Goal: Task Accomplishment & Management: Manage account settings

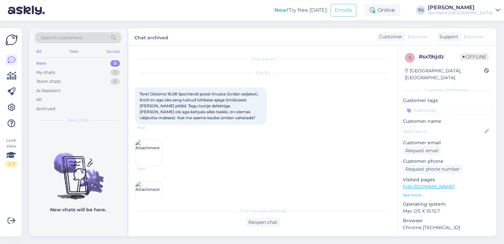
scroll to position [243, 0]
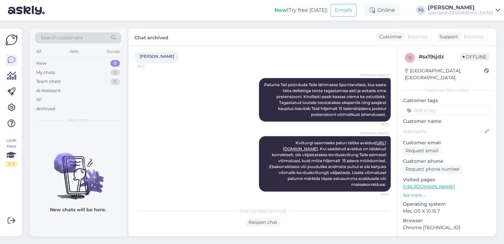
click at [438, 105] on input at bounding box center [447, 110] width 88 height 10
type input "defe"
click at [438, 124] on div "Defektiga toode" at bounding box center [447, 127] width 39 height 7
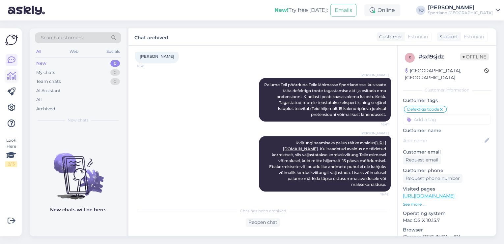
click at [9, 74] on icon at bounding box center [12, 76] width 10 height 8
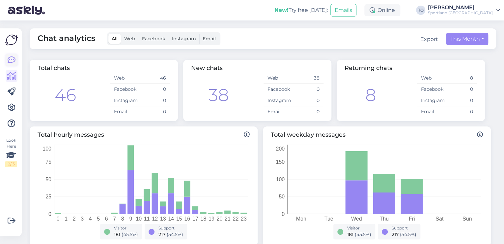
click at [12, 57] on icon at bounding box center [12, 60] width 8 height 8
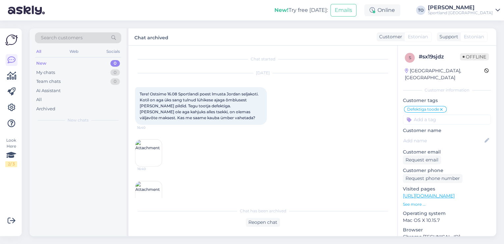
scroll to position [243, 0]
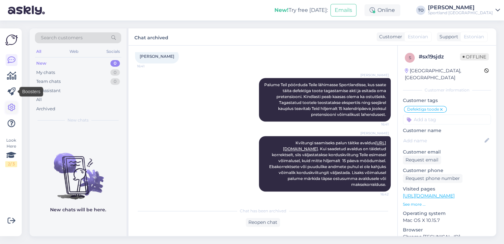
click at [14, 106] on icon at bounding box center [12, 108] width 8 height 8
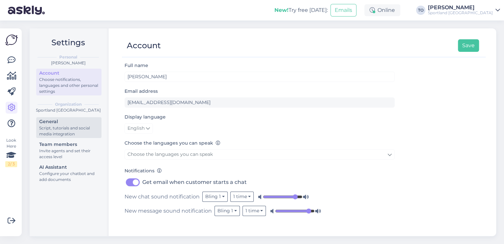
click at [71, 125] on div "Script, tutorials and social media integration" at bounding box center [68, 131] width 59 height 12
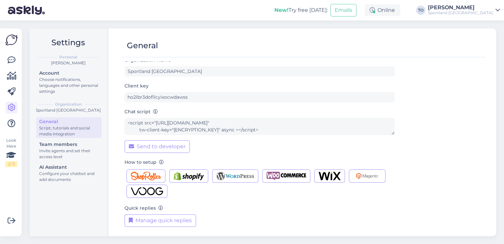
scroll to position [7, 0]
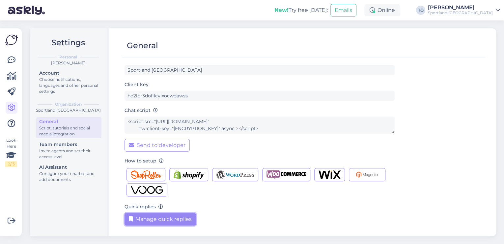
click at [149, 216] on button "Manage quick replies" at bounding box center [161, 219] width 72 height 13
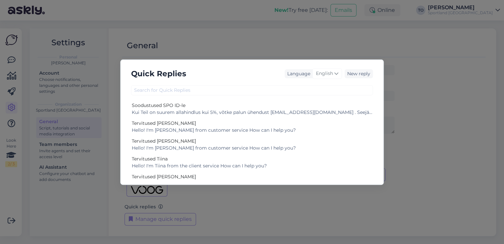
click at [269, 95] on div "Quick Replies Language English New reply Soodustused SPO ID-le Kui Teil on suur…" at bounding box center [252, 121] width 264 height 125
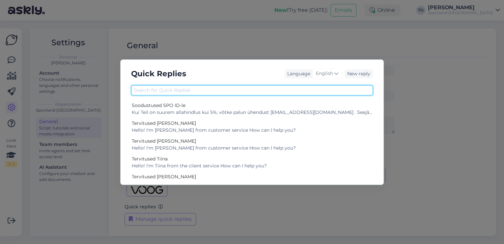
click at [265, 91] on input "text" at bounding box center [252, 90] width 242 height 10
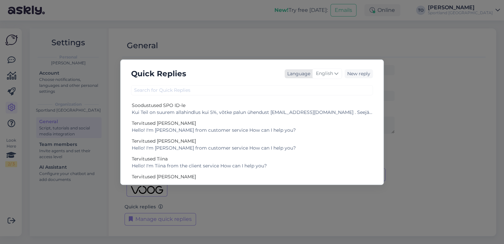
click at [325, 74] on span "English" at bounding box center [324, 73] width 17 height 7
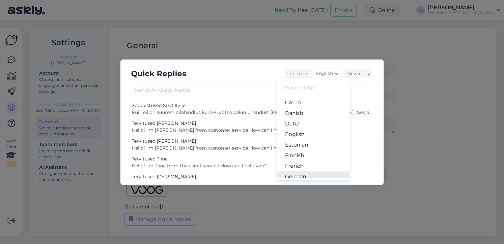
scroll to position [79, 0]
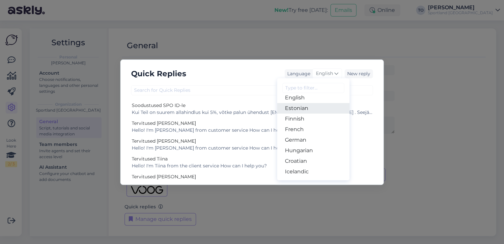
click at [307, 108] on link "Estonian" at bounding box center [313, 108] width 73 height 11
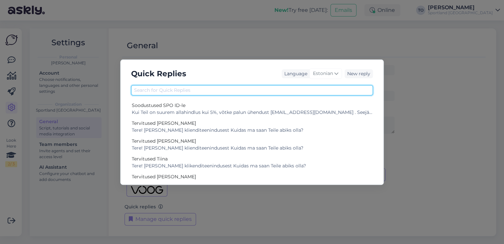
click at [215, 88] on input "text" at bounding box center [252, 90] width 242 height 10
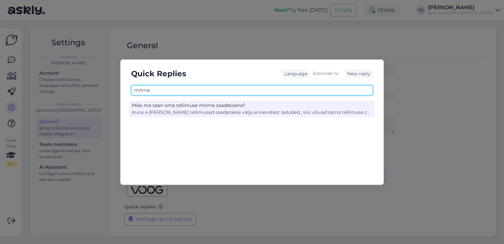
type input "mitme"
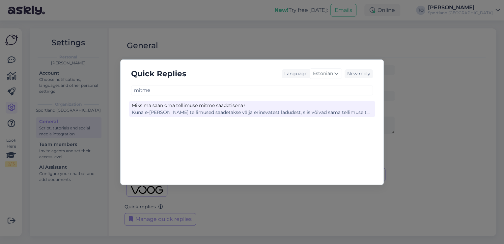
click at [216, 106] on div "Miks ma saan oma tellimuse mitme saadetisena?" at bounding box center [252, 105] width 241 height 7
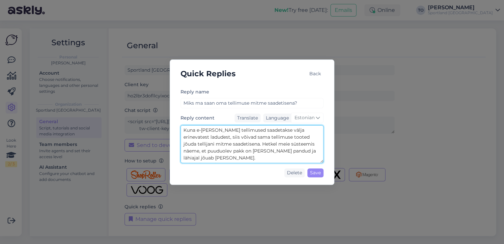
drag, startPoint x: 184, startPoint y: 130, endPoint x: 265, endPoint y: 159, distance: 86.2
click at [265, 159] on textarea "Kuna e-[PERSON_NAME] tellimused saadetakse välja erinevatest ladudest, siis või…" at bounding box center [252, 144] width 143 height 38
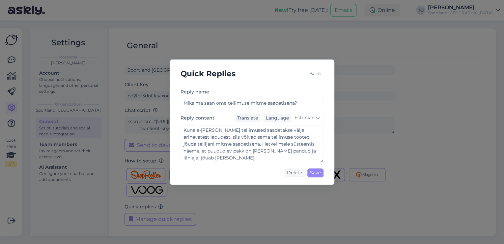
click at [312, 74] on div "Back" at bounding box center [315, 73] width 17 height 9
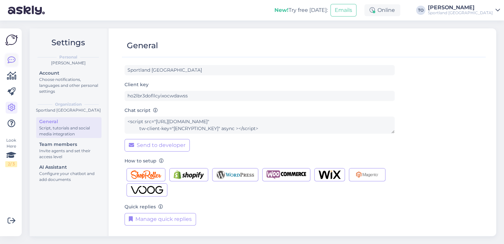
click at [10, 63] on icon at bounding box center [12, 60] width 8 height 8
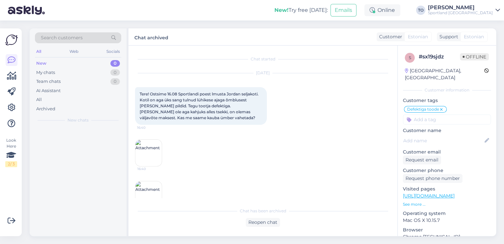
scroll to position [243, 0]
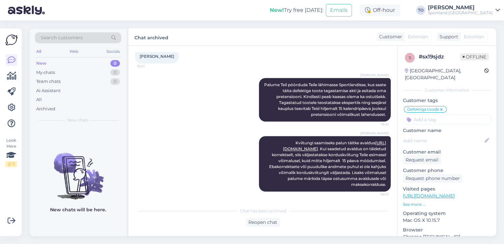
click at [477, 11] on div "Sportland [GEOGRAPHIC_DATA]" at bounding box center [460, 12] width 65 height 5
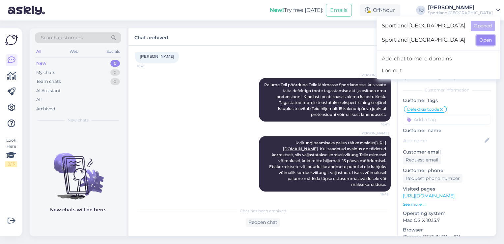
click at [478, 41] on button "Open" at bounding box center [486, 40] width 18 height 10
